Goal: Navigation & Orientation: Find specific page/section

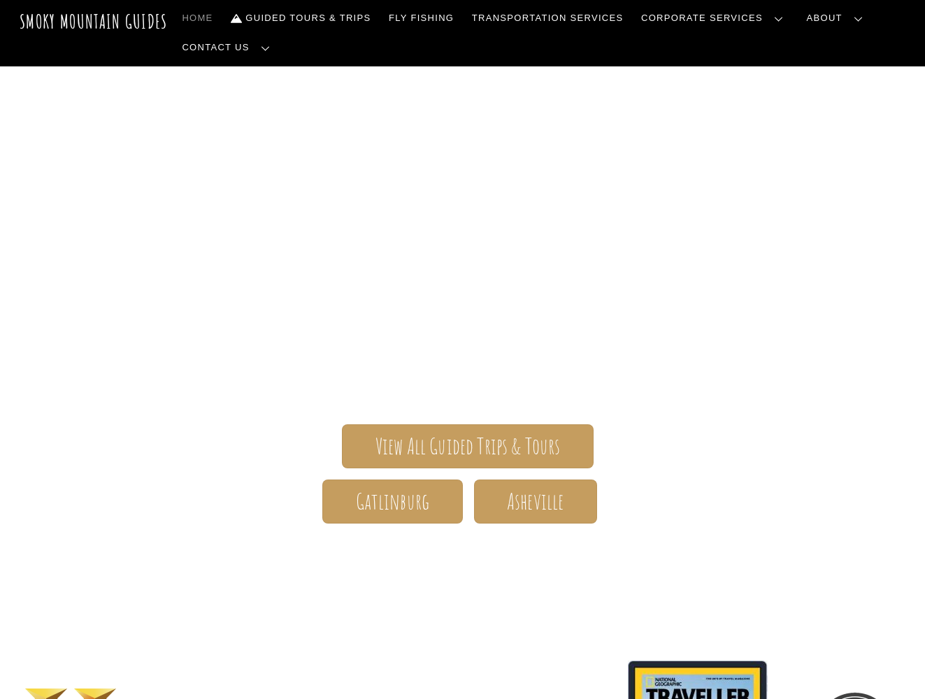
click at [0, 0] on link "Our Story" at bounding box center [0, 0] width 0 height 0
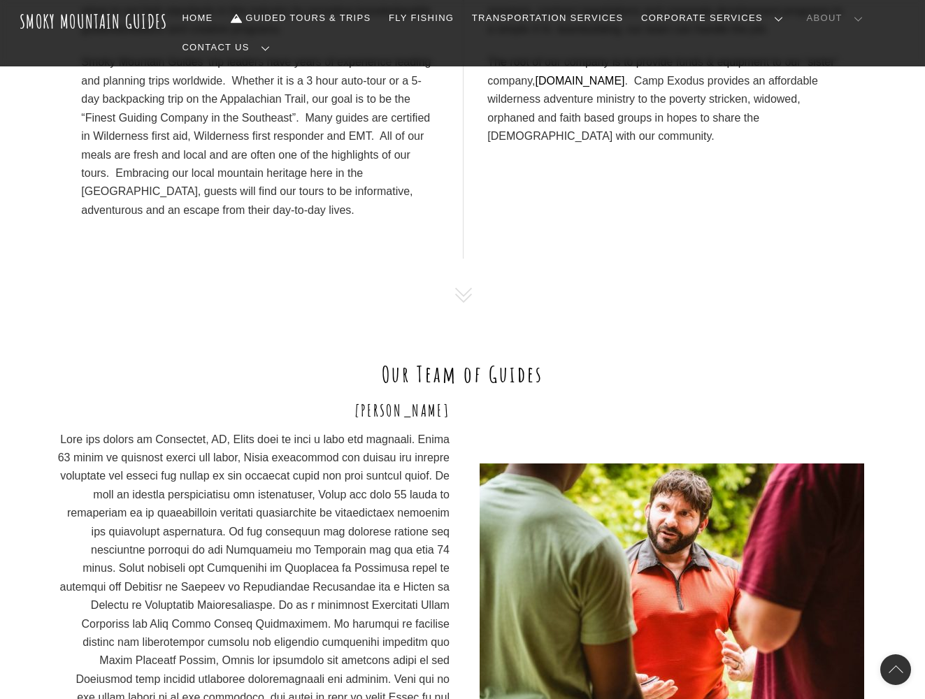
scroll to position [733, 0]
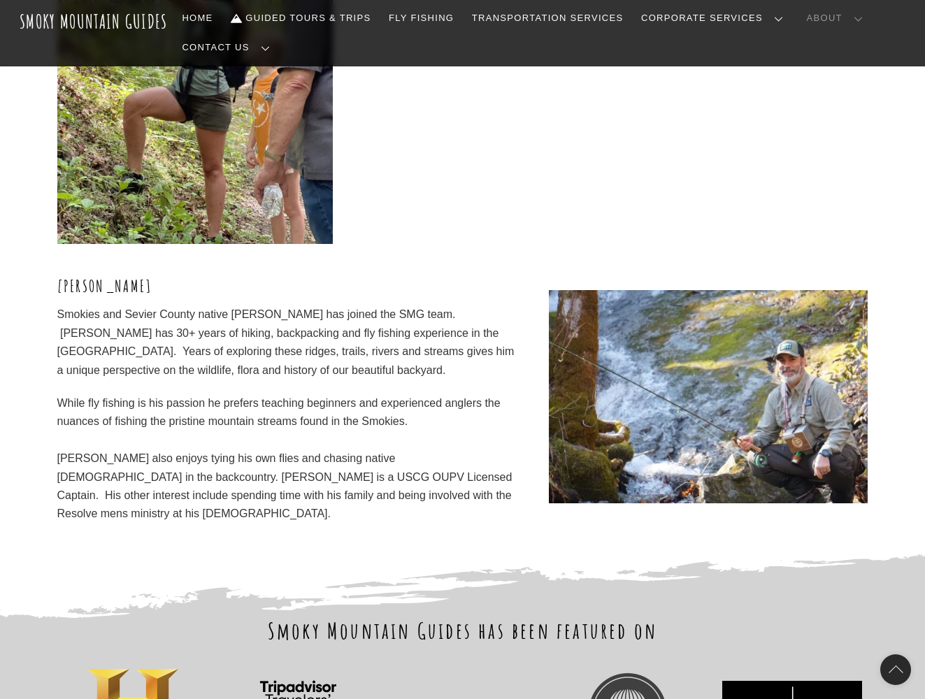
scroll to position [4135, 0]
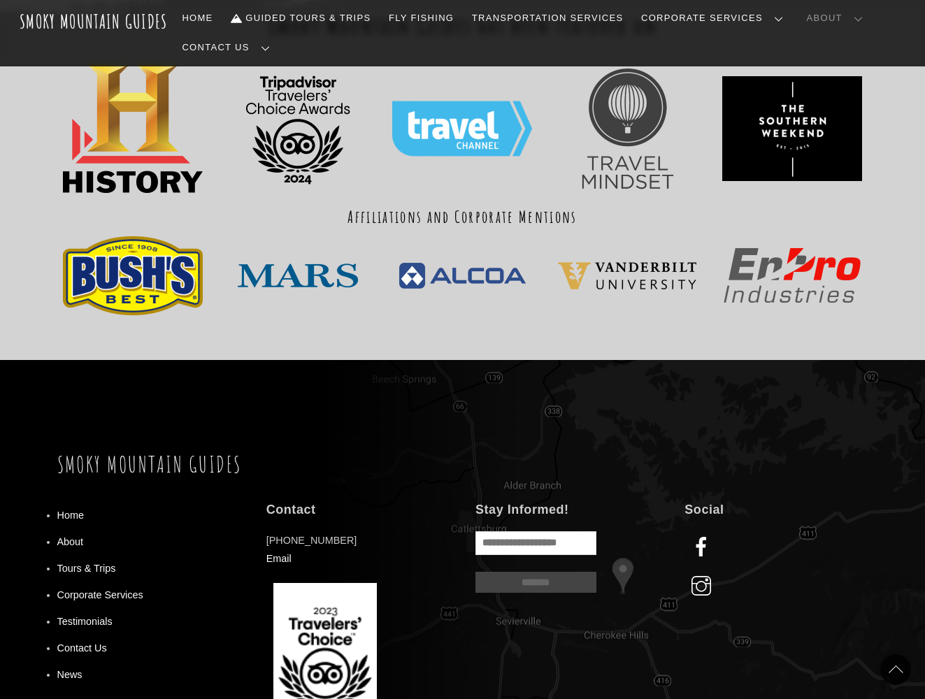
scroll to position [4748, 0]
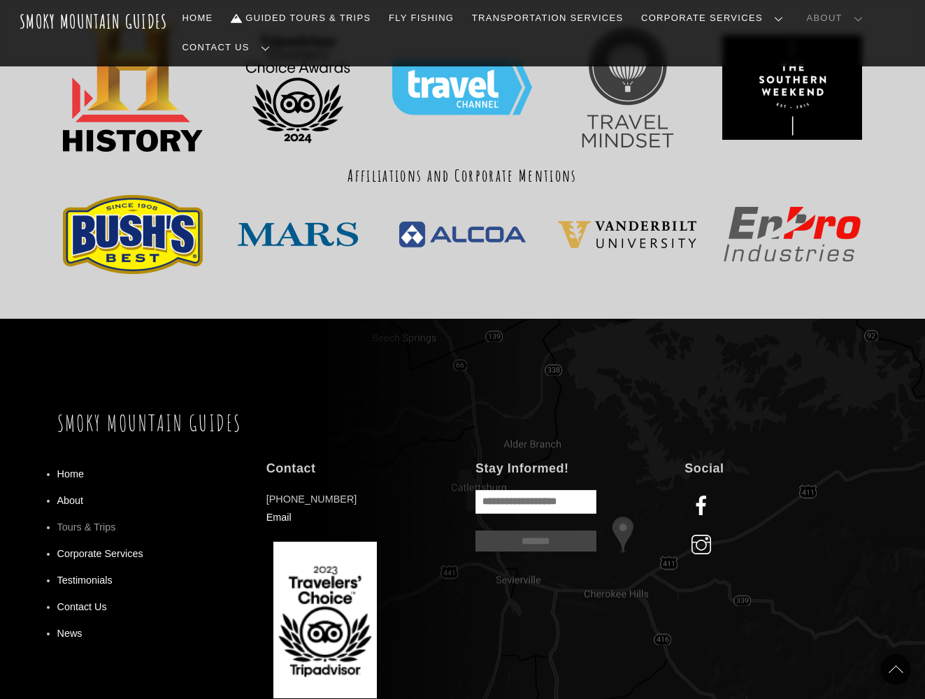
click at [90, 522] on link "Tours & Trips" at bounding box center [86, 527] width 59 height 11
